Goal: Information Seeking & Learning: Learn about a topic

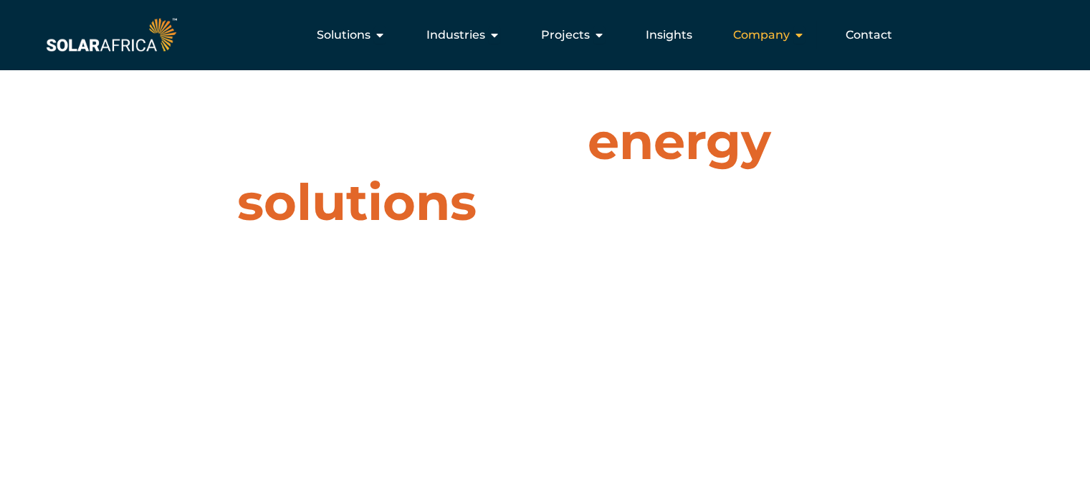
click at [747, 38] on span "Company" at bounding box center [761, 35] width 57 height 17
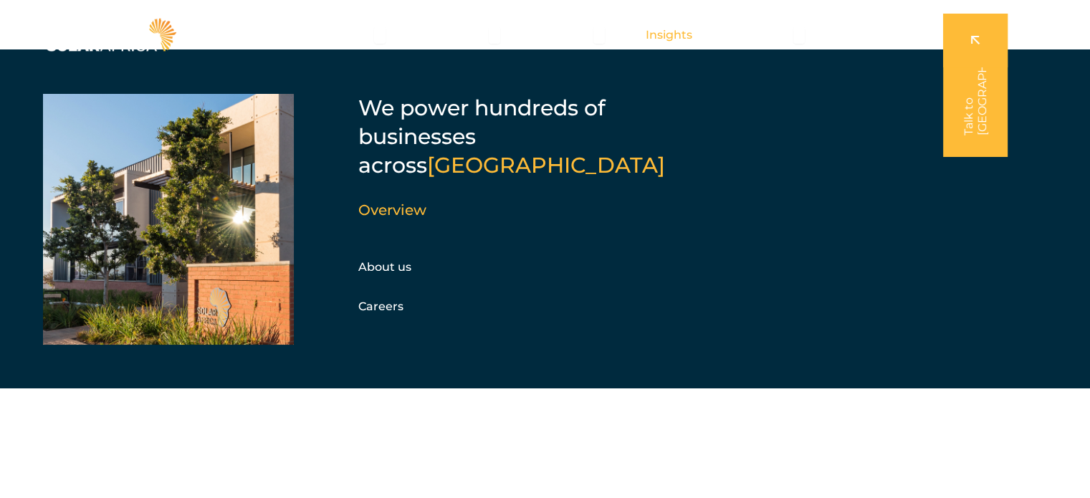
click at [671, 34] on span "Insights" at bounding box center [669, 35] width 47 height 17
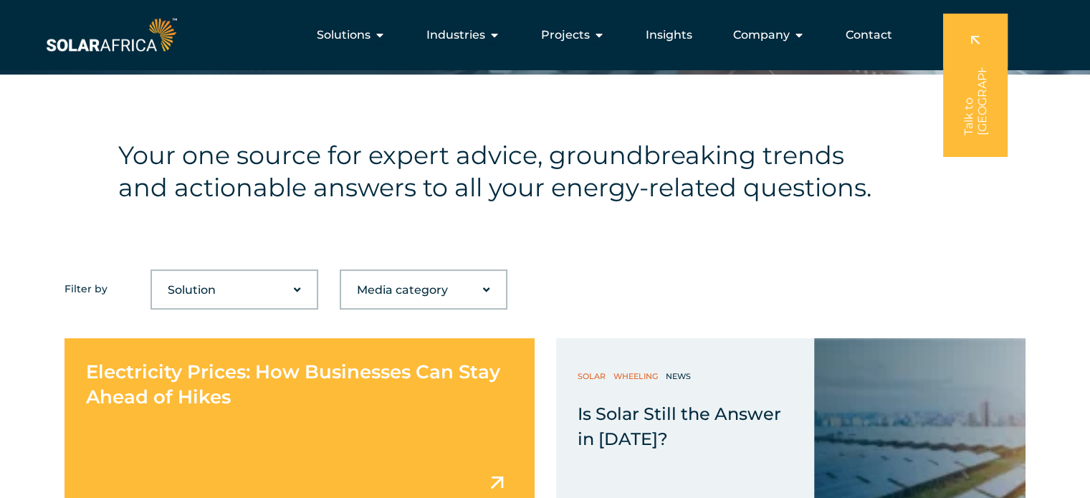
scroll to position [287, 0]
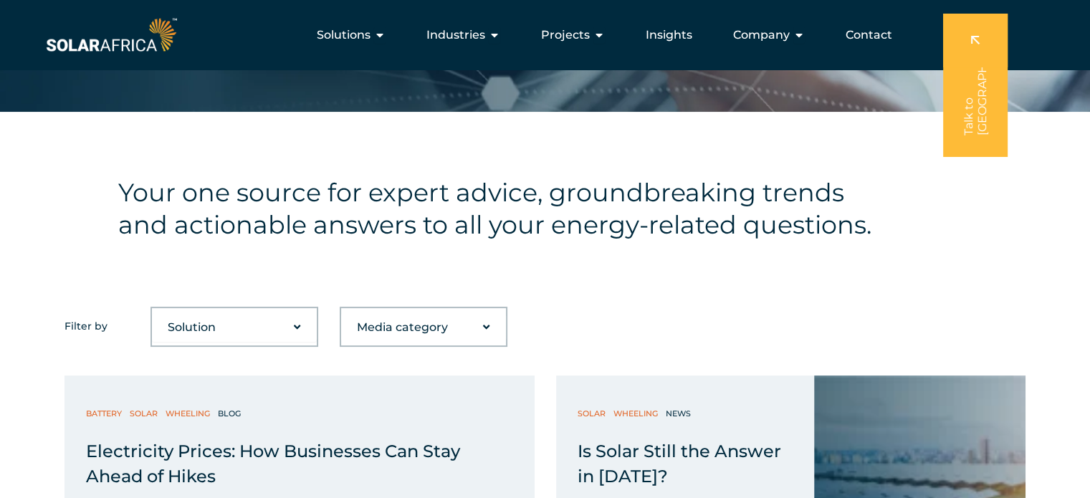
click at [481, 327] on select "Media category Blog Company Guide News Podcast Video" at bounding box center [423, 327] width 165 height 29
select select "65"
click at [341, 313] on select "Media category Blog Company Guide News Podcast Video" at bounding box center [423, 327] width 165 height 29
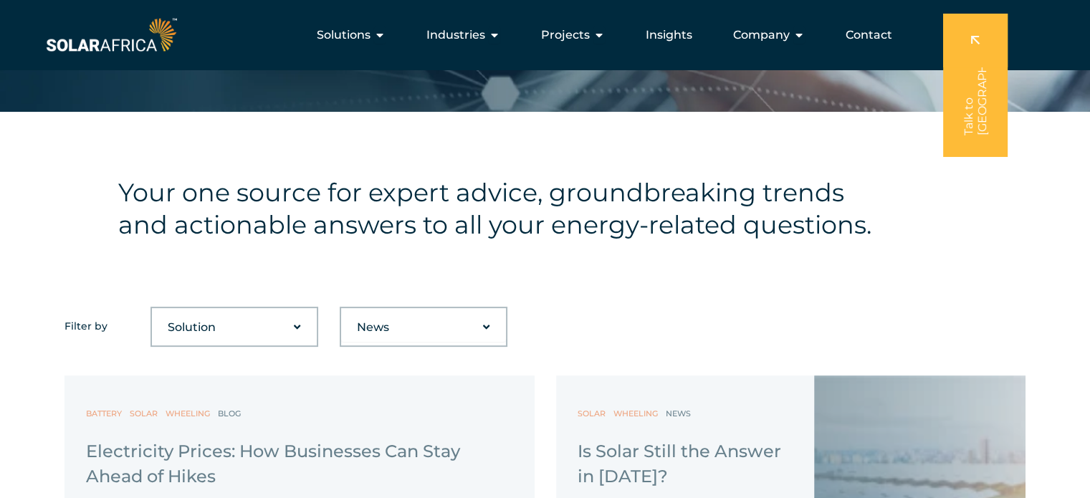
click at [294, 327] on select "Solution Battery Biogas Gas-to-power RECs Solar Trading Wheeling" at bounding box center [234, 327] width 165 height 29
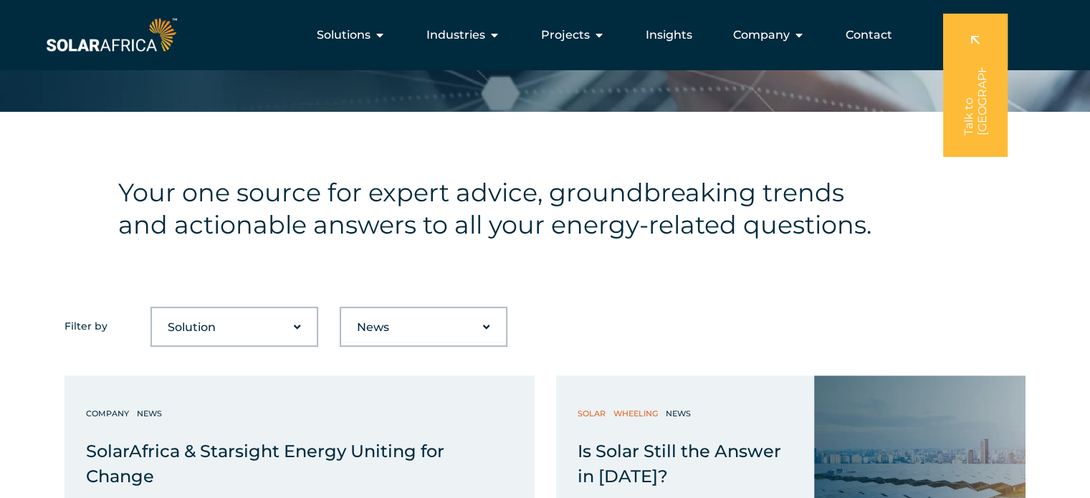
select select "48"
click at [152, 313] on select "Solution Battery Biogas Gas-to-power RECs Solar Trading Wheeling" at bounding box center [234, 327] width 165 height 29
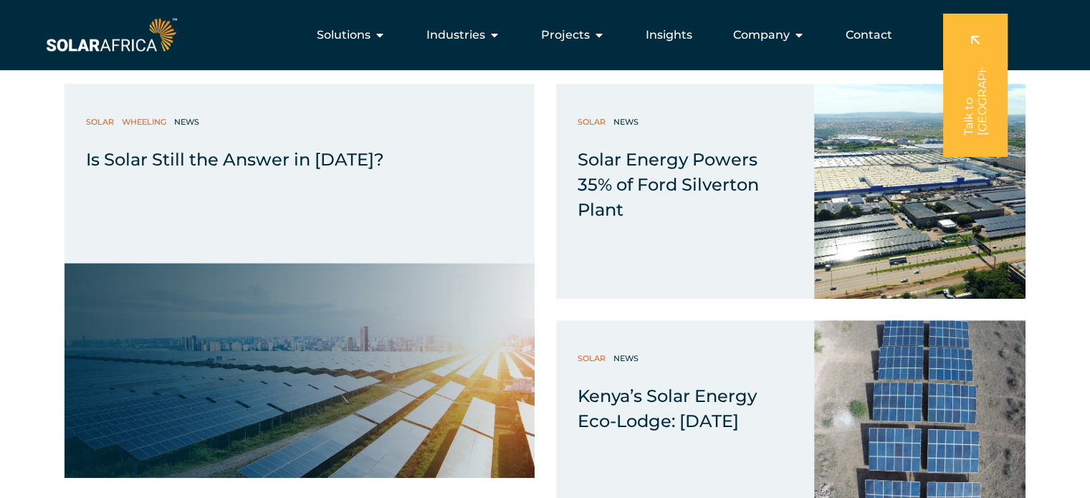
scroll to position [573, 0]
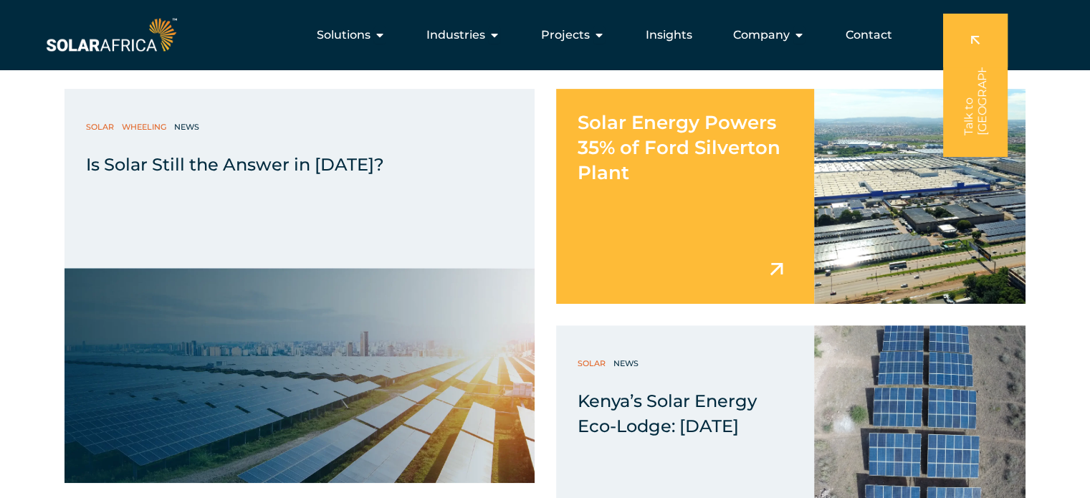
click at [658, 148] on span "Solar Energy Powers 35% of Ford Silverton Plant" at bounding box center [678, 147] width 203 height 73
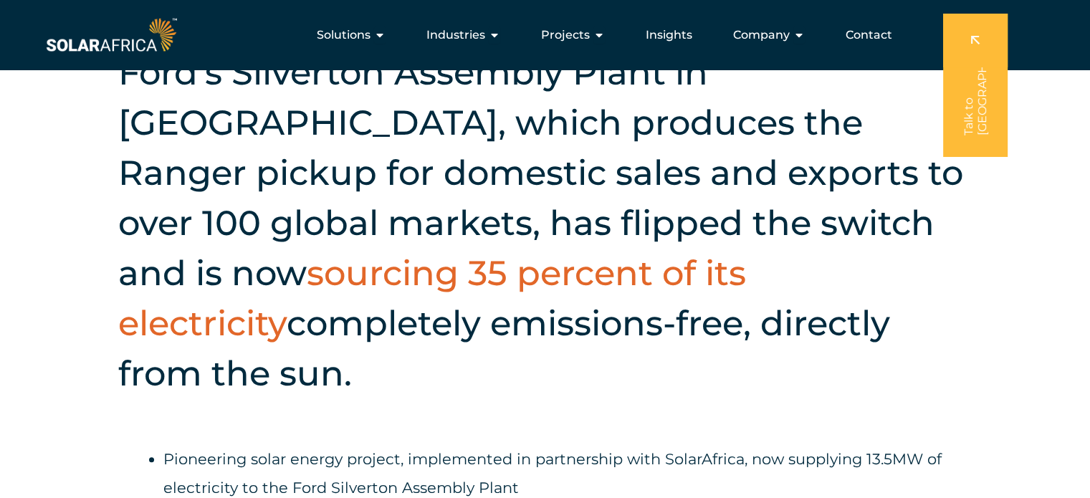
scroll to position [502, 0]
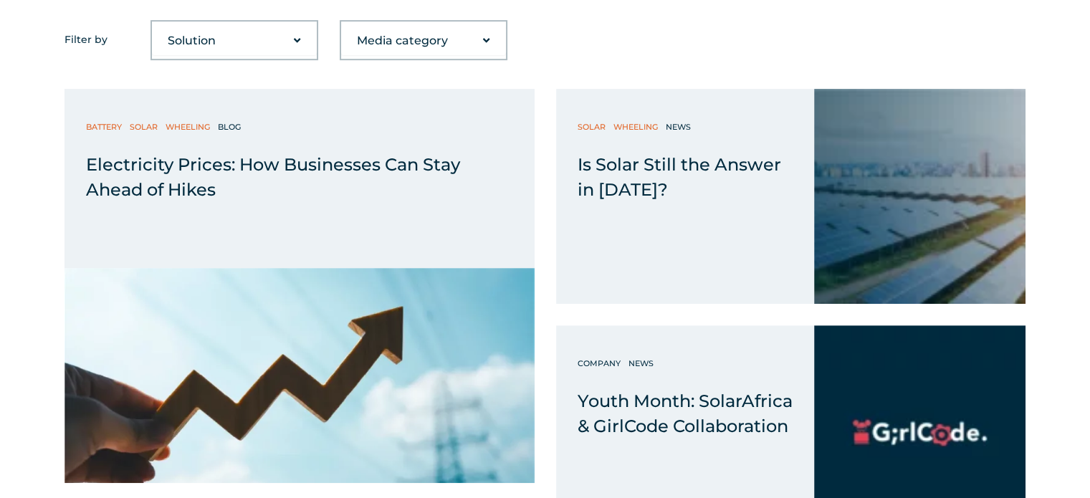
scroll to position [573, 0]
